Goal: Information Seeking & Learning: Learn about a topic

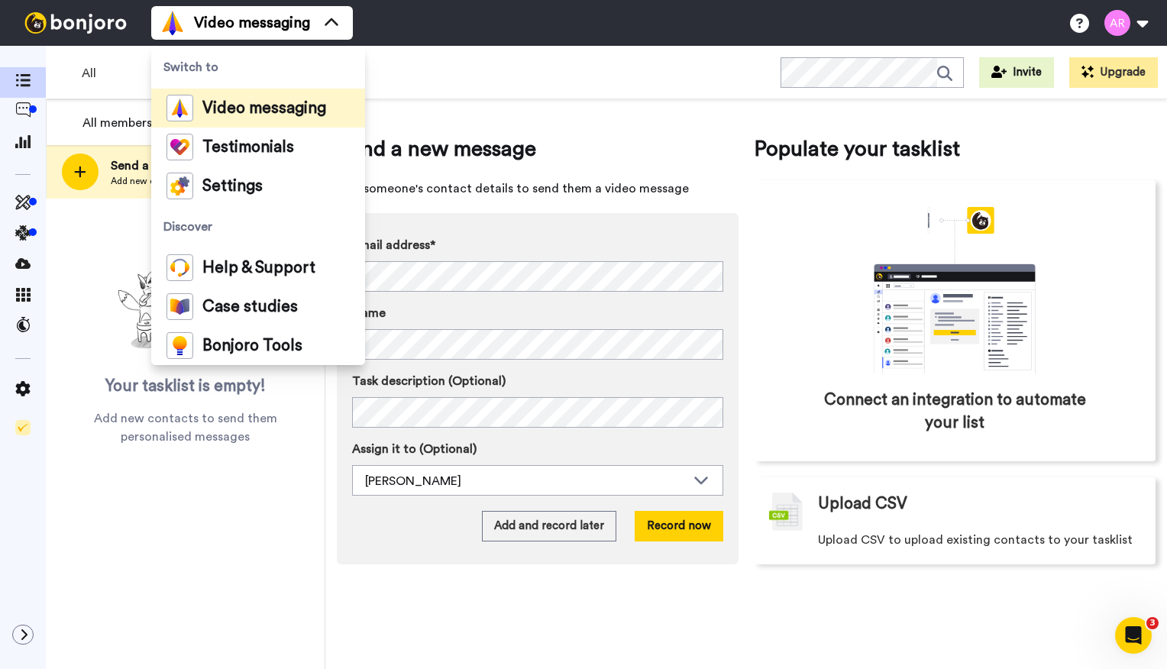
click at [536, 134] on span "Send a new message" at bounding box center [538, 149] width 402 height 31
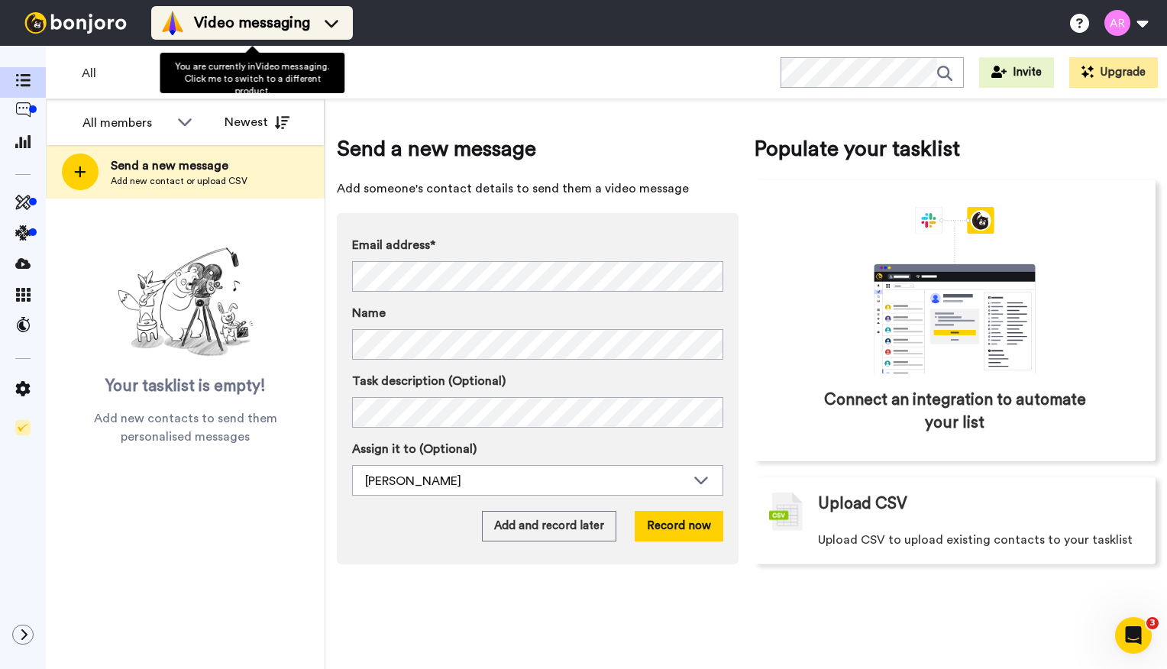
click at [281, 15] on span "Video messaging" at bounding box center [252, 22] width 116 height 21
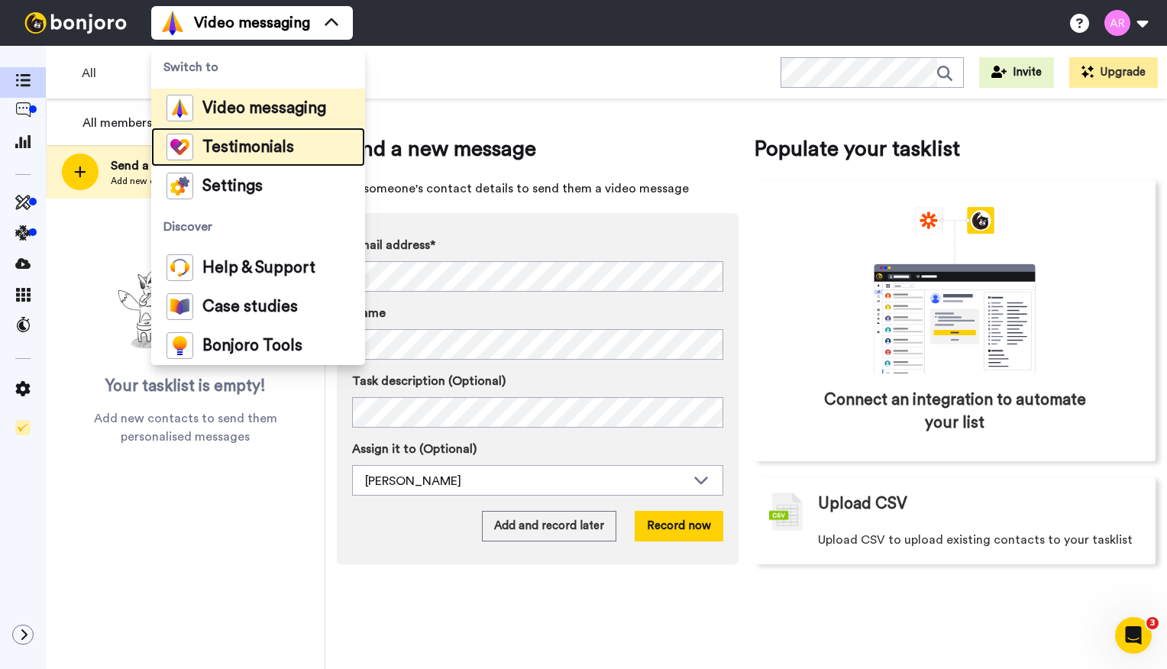
click at [242, 145] on span "Testimonials" at bounding box center [248, 147] width 92 height 15
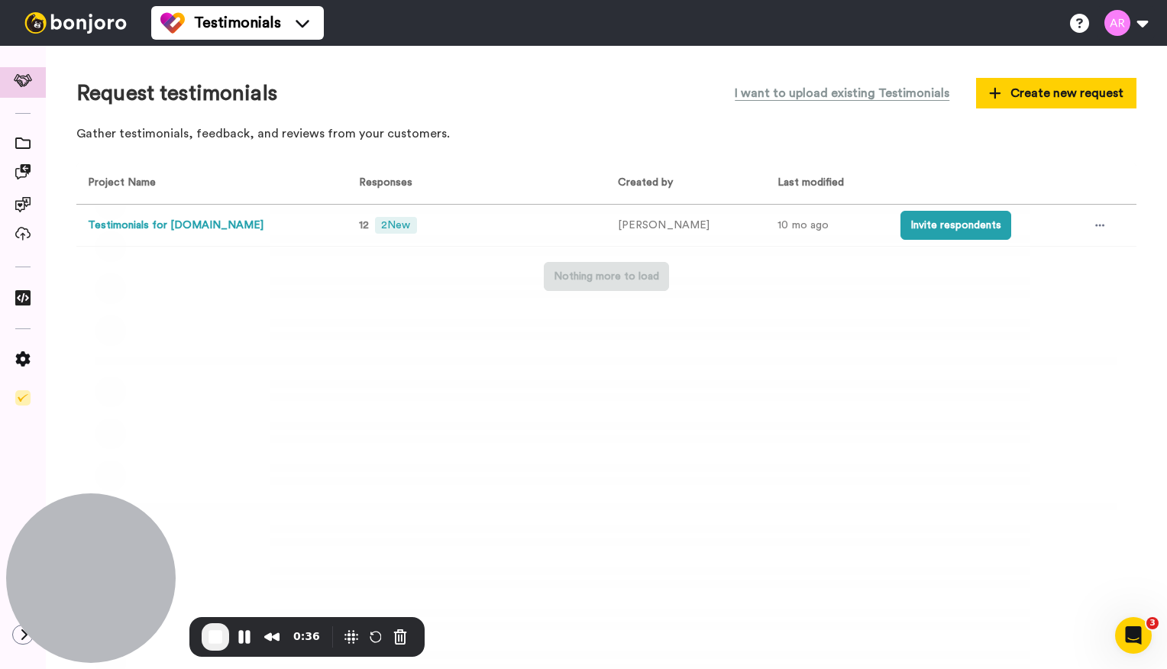
click at [137, 228] on button "Testimonials for AR.Health" at bounding box center [176, 226] width 176 height 16
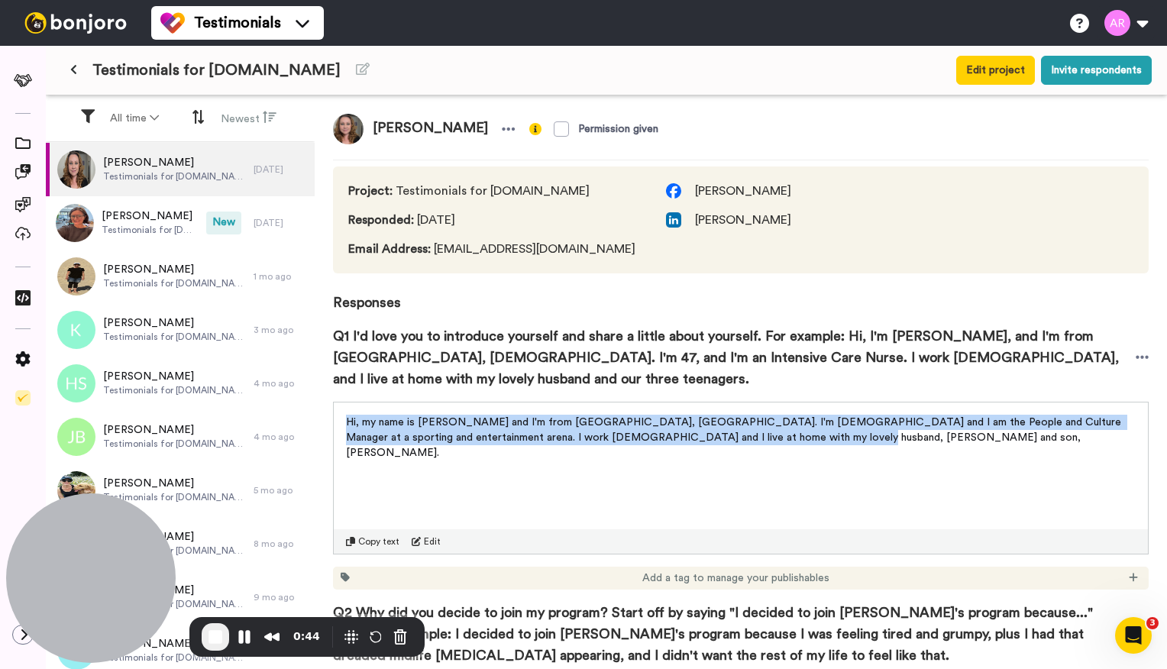
drag, startPoint x: 345, startPoint y: 401, endPoint x: 817, endPoint y: 439, distance: 473.5
click at [817, 439] on div "Hi, my name is Suzi and I'm from Bendigo, Central Victoria. I'm 51 years old an…" at bounding box center [741, 478] width 816 height 153
copy span "Hi, my name is Suzi and I'm from Bendigo, Central Victoria. I'm 51 years old an…"
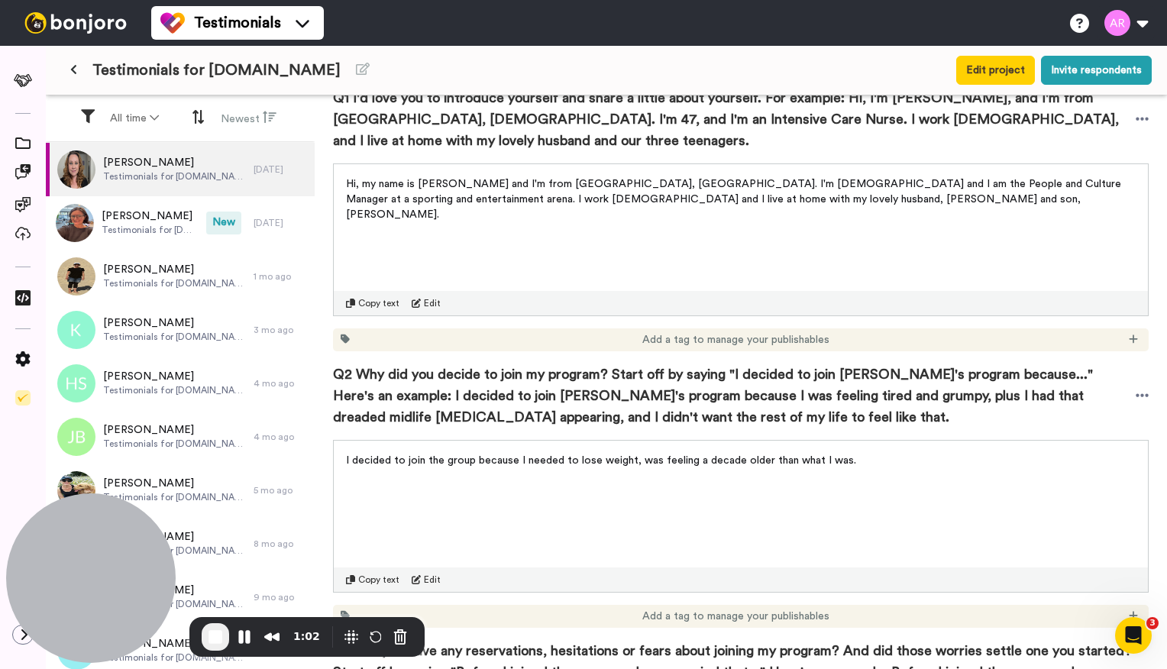
scroll to position [318, 0]
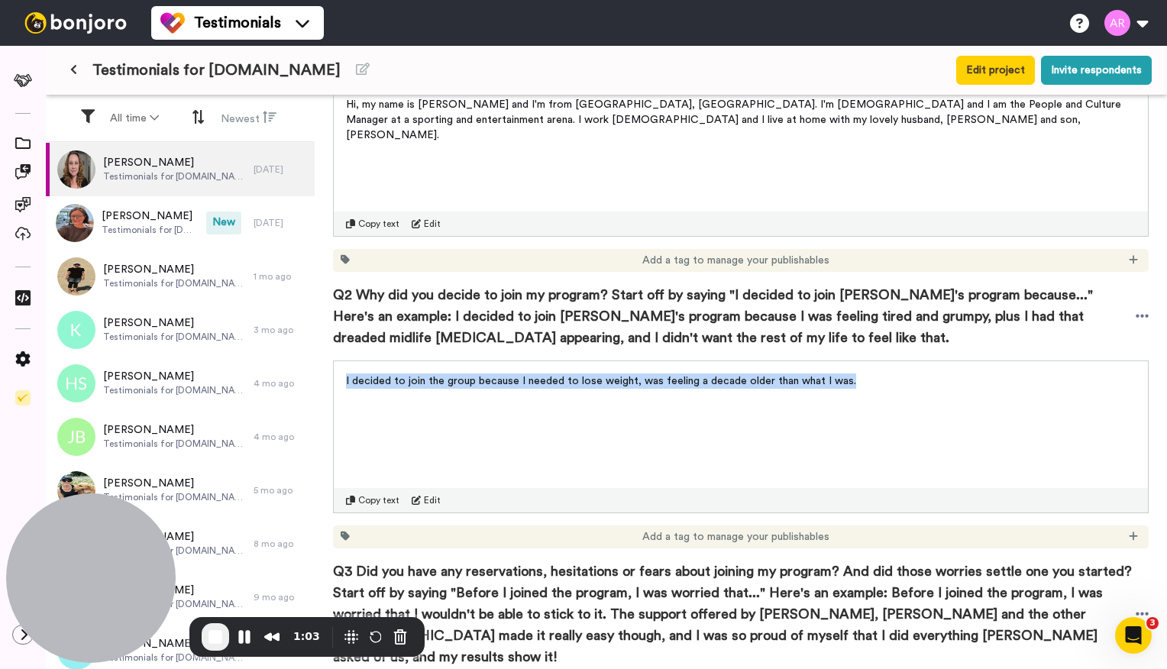
drag, startPoint x: 415, startPoint y: 401, endPoint x: 340, endPoint y: 355, distance: 87.8
click at [340, 360] on div "I decided to join the group because I needed to lose weight, was feeling a deca…" at bounding box center [741, 436] width 816 height 153
copy span "I decided to join the group because I needed to lose weight, was feeling a deca…"
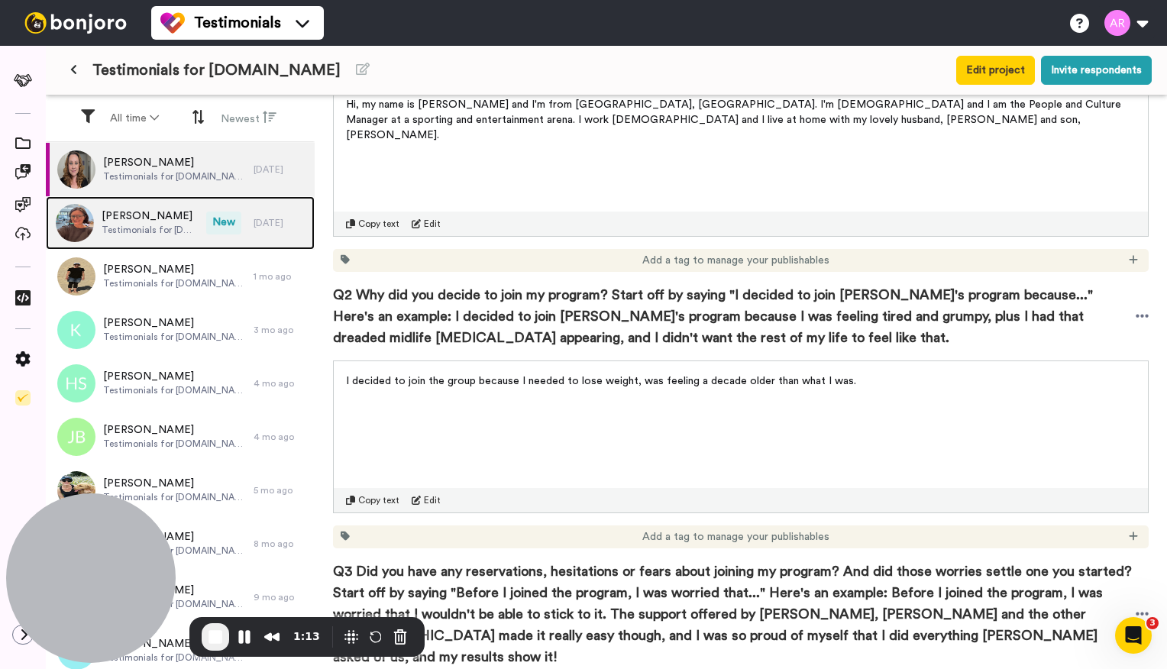
click at [127, 224] on span "Testimonials for AR.Health" at bounding box center [150, 230] width 97 height 12
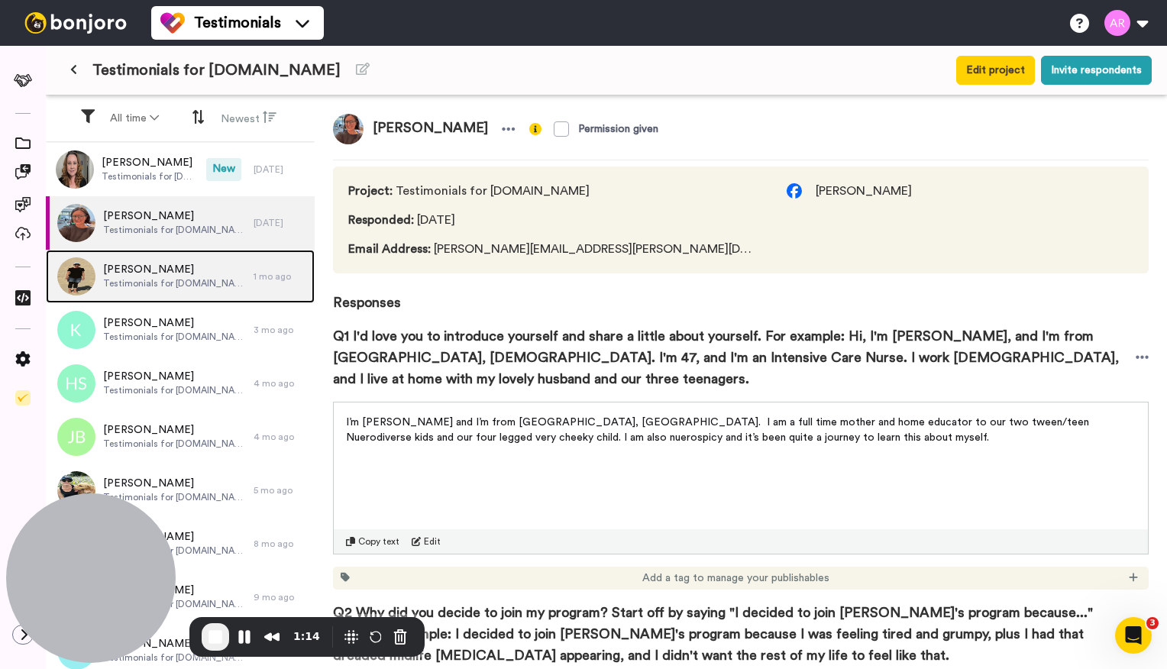
click at [123, 280] on span "Testimonials for AR.Health" at bounding box center [174, 283] width 143 height 12
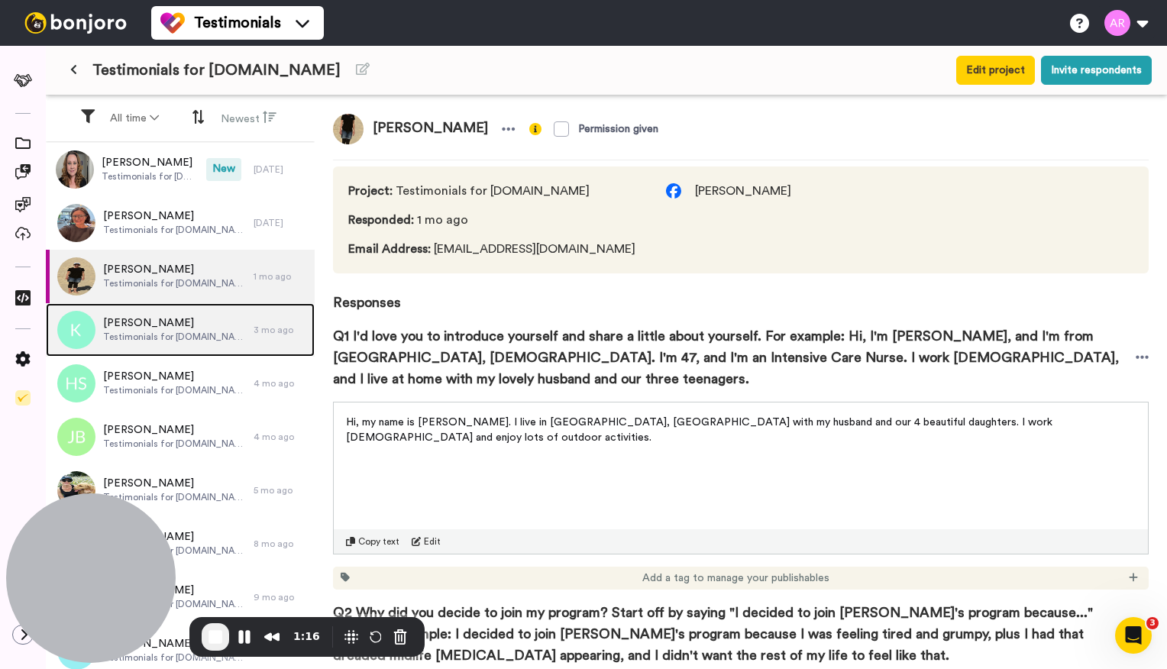
click at [125, 331] on span "Testimonials for AR.Health" at bounding box center [174, 337] width 143 height 12
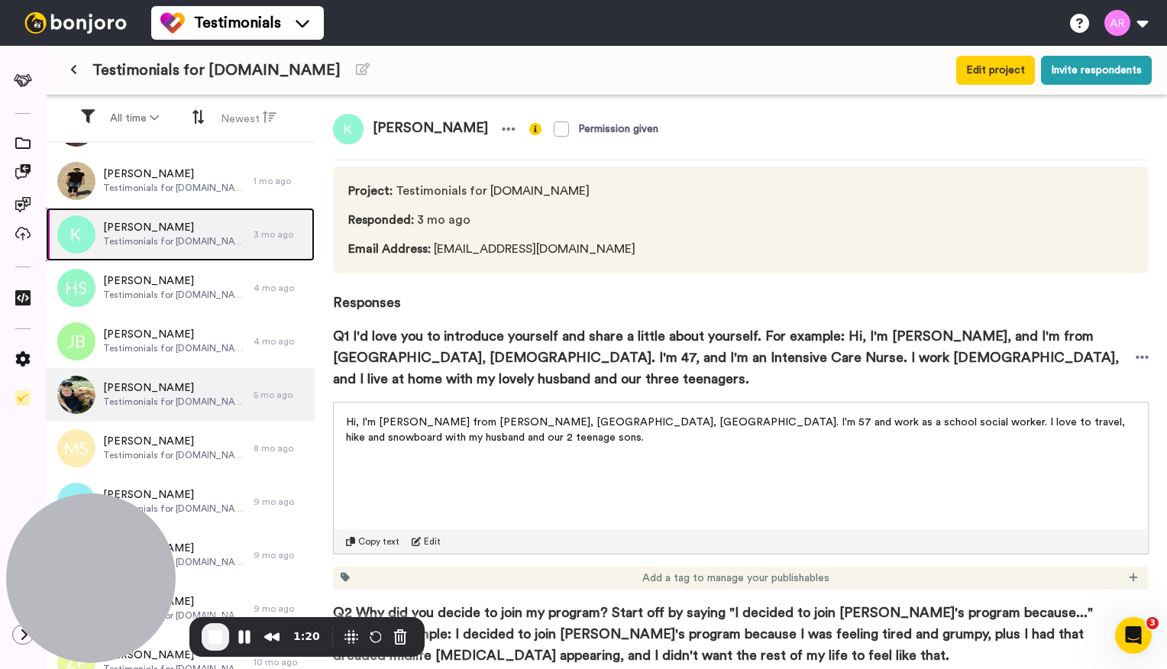
scroll to position [113, 0]
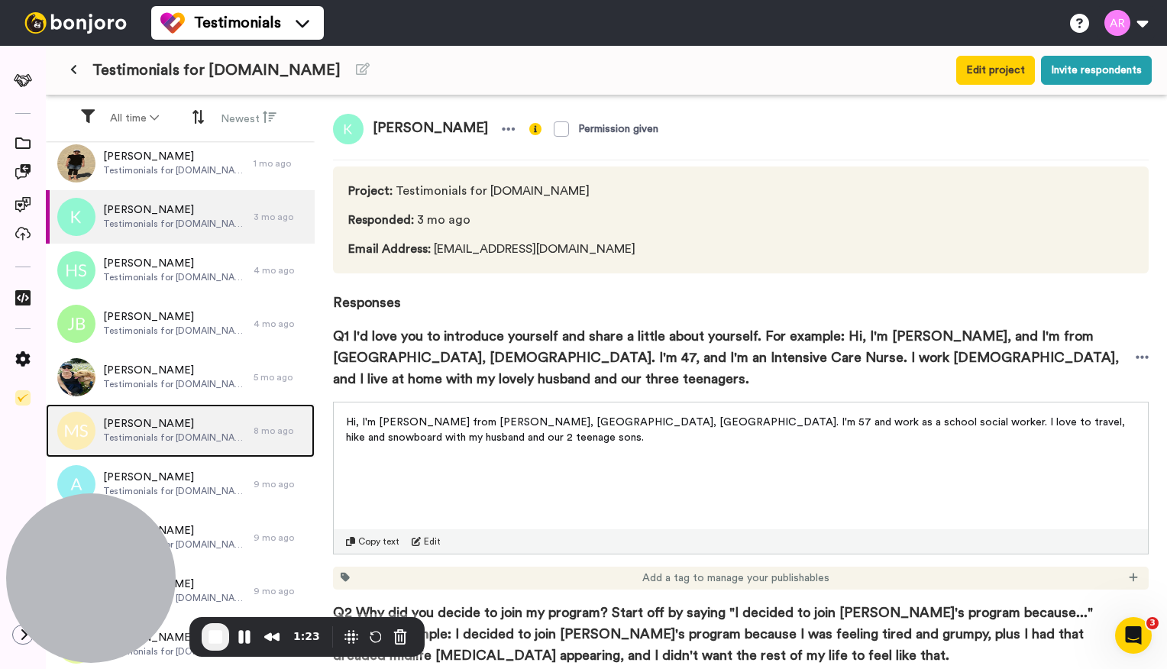
click at [167, 427] on span "Marisa Sharma" at bounding box center [174, 423] width 143 height 15
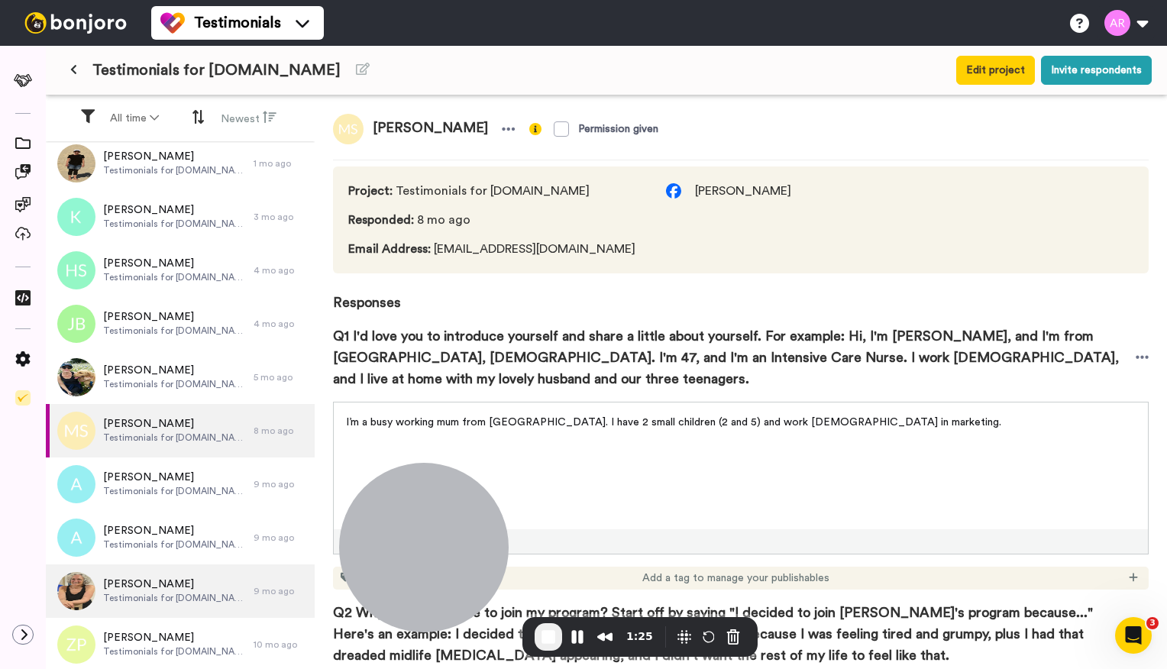
drag, startPoint x: 131, startPoint y: 542, endPoint x: 170, endPoint y: 576, distance: 51.4
click at [463, 541] on div at bounding box center [424, 548] width 170 height 170
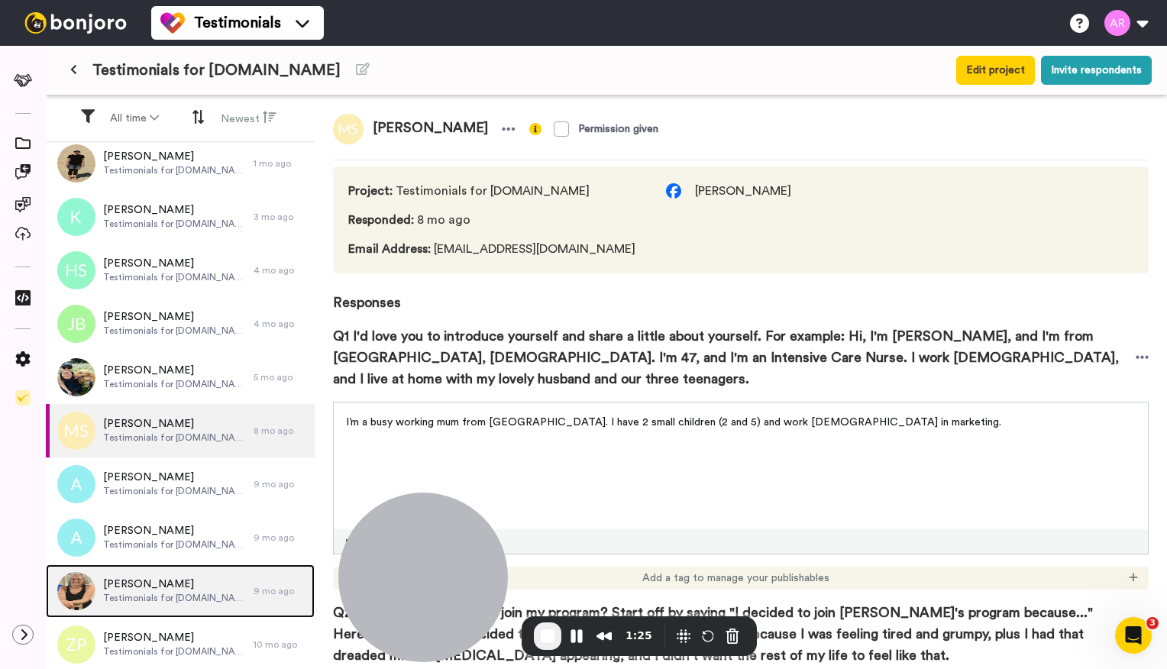
click at [154, 585] on span "Lynette Roe" at bounding box center [174, 584] width 143 height 15
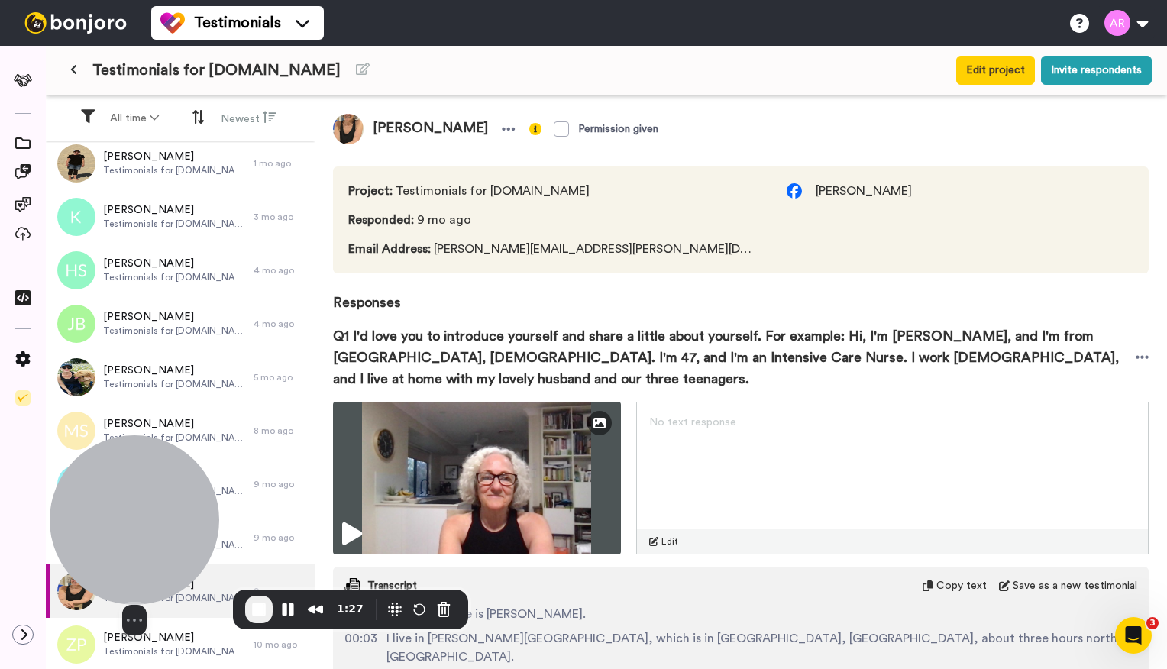
drag, startPoint x: 428, startPoint y: 583, endPoint x: 137, endPoint y: 557, distance: 291.4
click at [137, 557] on div at bounding box center [135, 520] width 170 height 170
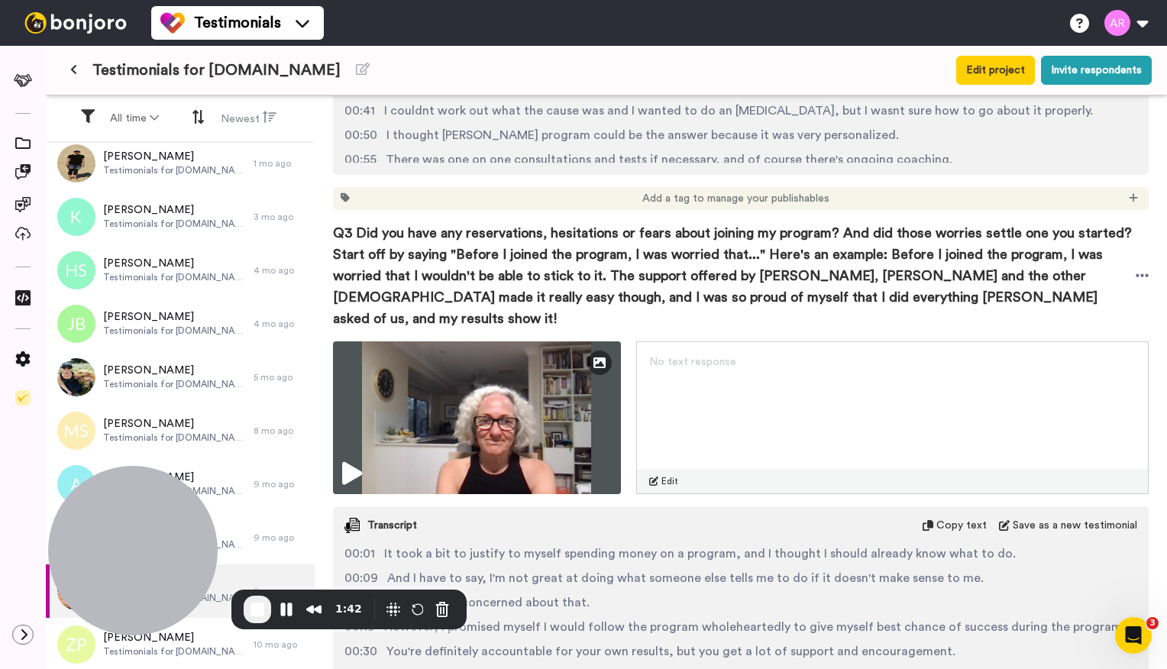
scroll to position [1346, 0]
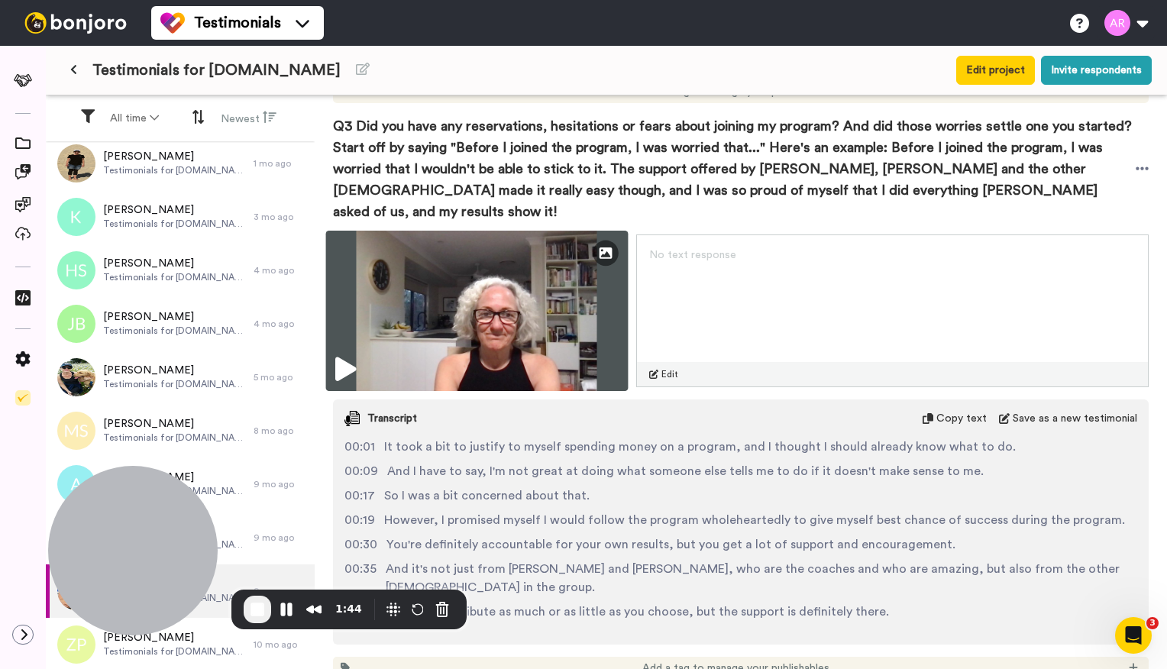
click at [533, 239] on img at bounding box center [477, 311] width 302 height 160
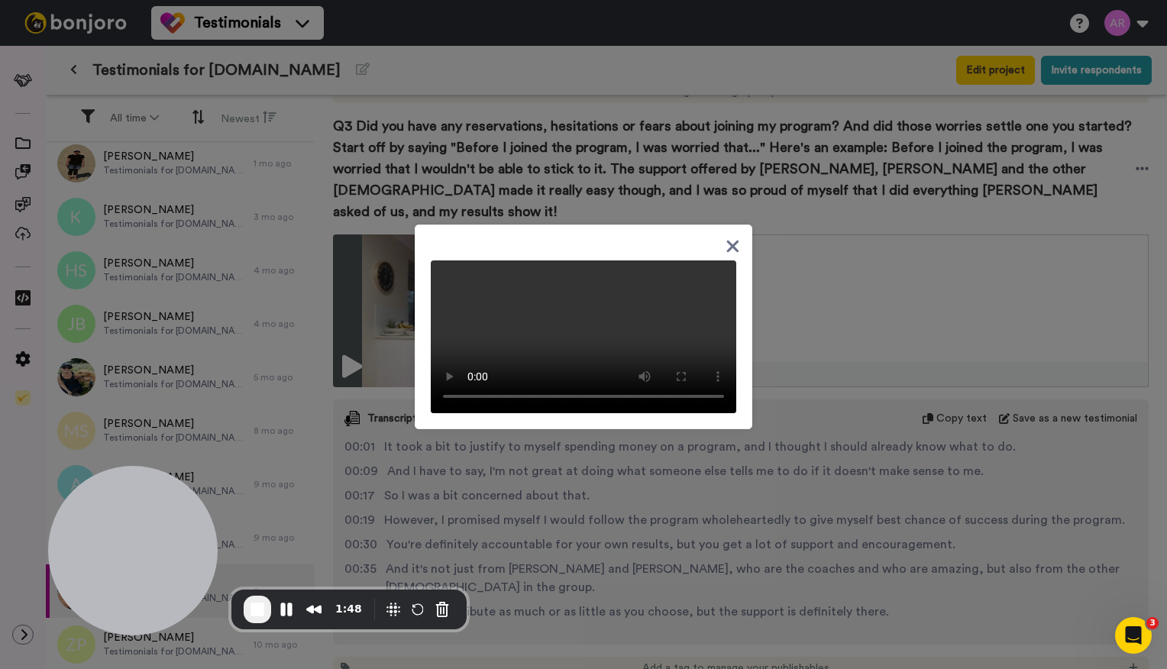
click at [726, 237] on icon at bounding box center [733, 246] width 15 height 19
